Goal: Contribute content: Add original content to the website for others to see

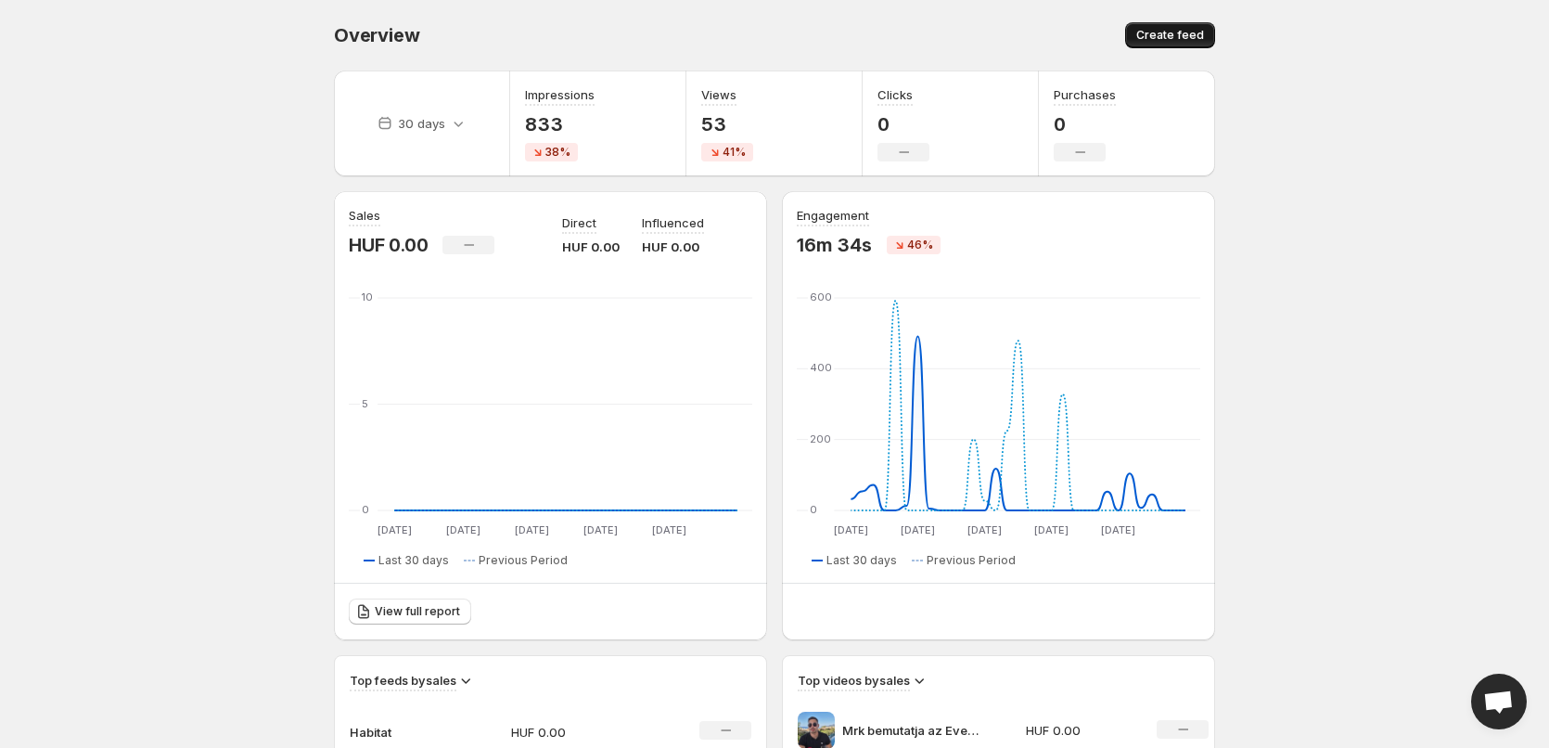
click at [1156, 29] on span "Create feed" at bounding box center [1170, 35] width 68 height 15
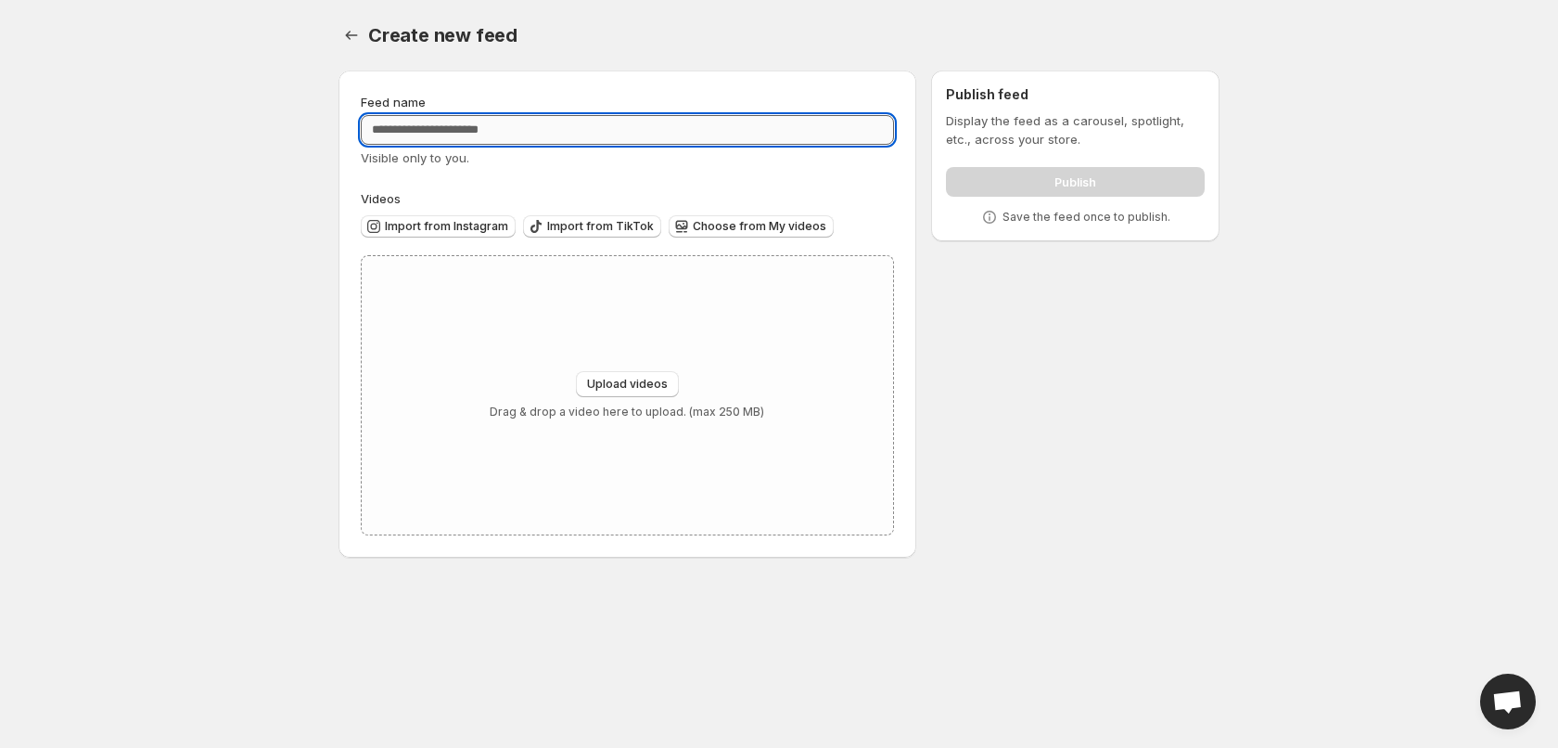
click at [528, 123] on input "Feed name" at bounding box center [627, 130] width 533 height 30
type input "**********"
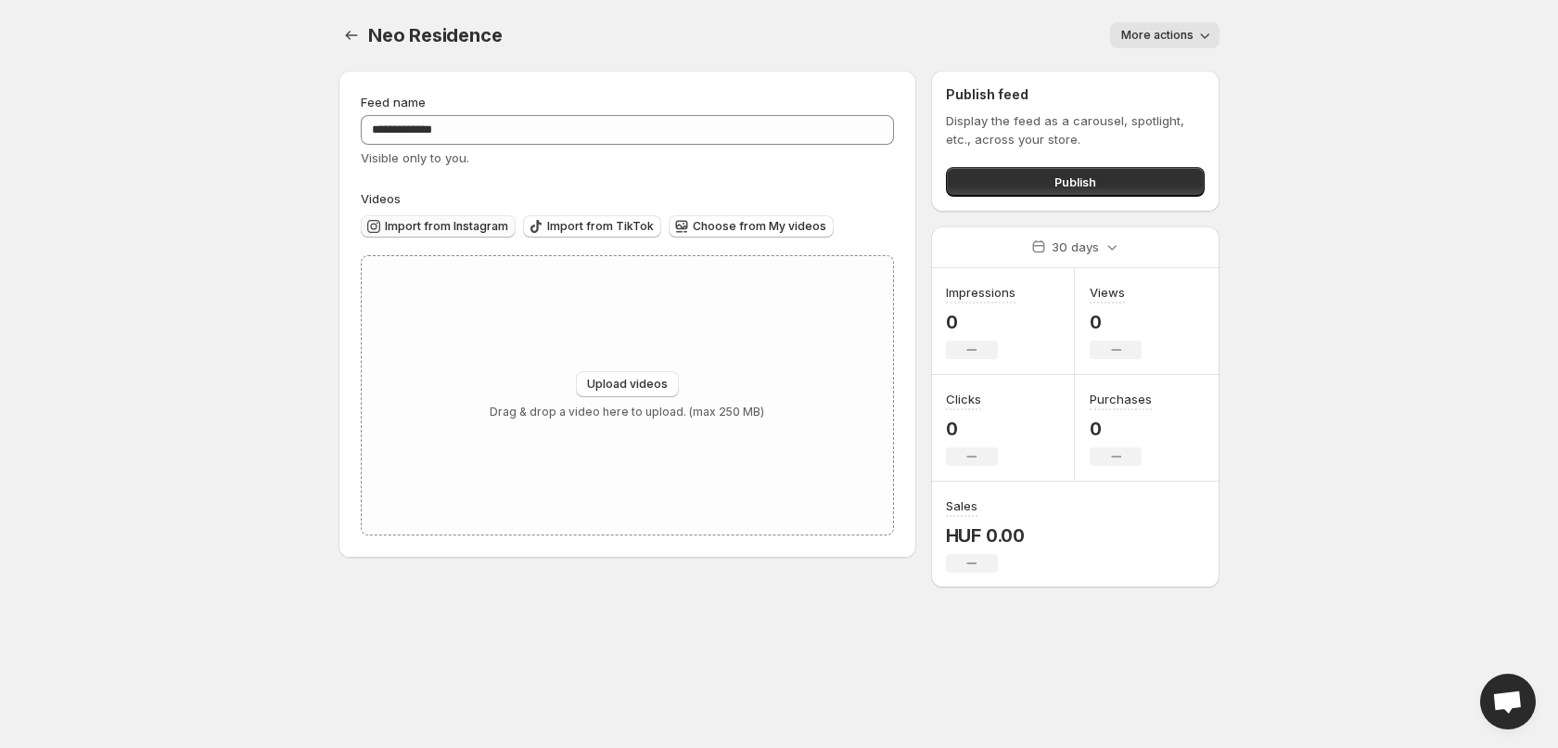
click at [441, 229] on span "Import from Instagram" at bounding box center [446, 226] width 123 height 15
